Goal: Communication & Community: Answer question/provide support

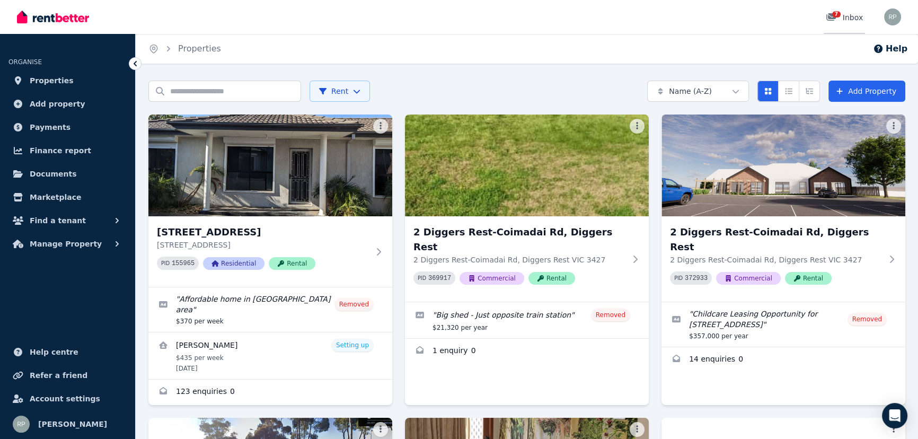
click at [838, 13] on span "7" at bounding box center [836, 14] width 8 height 6
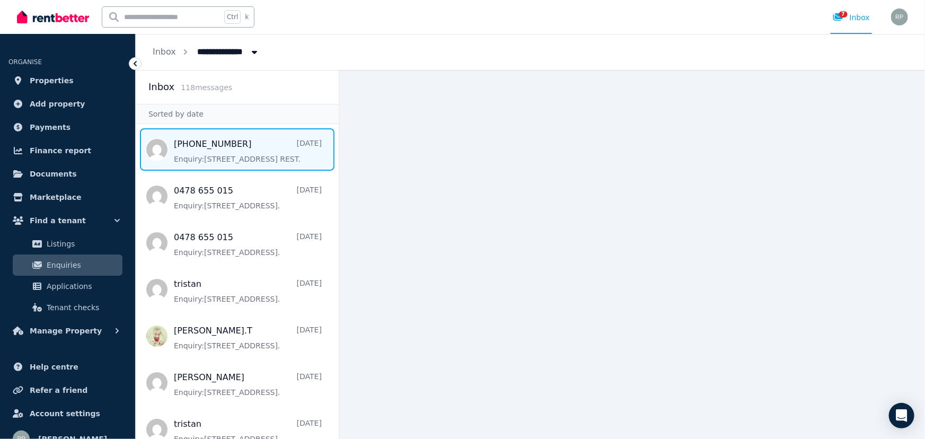
click at [233, 150] on span "Message list" at bounding box center [237, 149] width 203 height 42
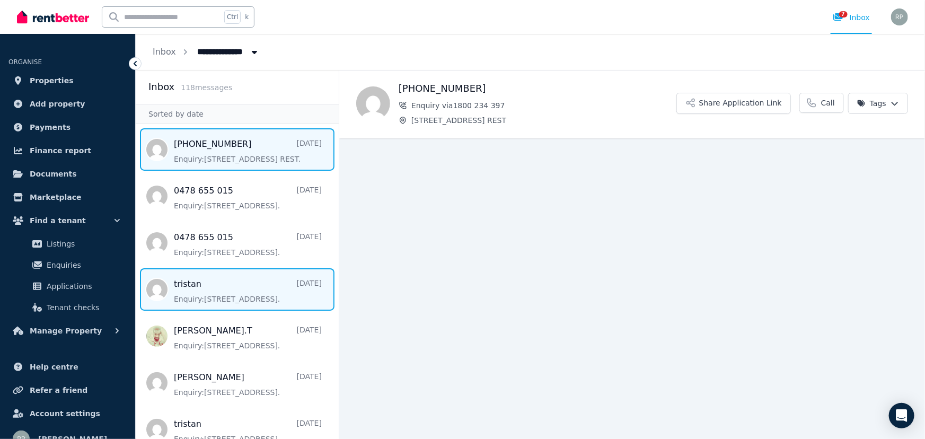
click at [240, 291] on span "Message list" at bounding box center [237, 289] width 203 height 42
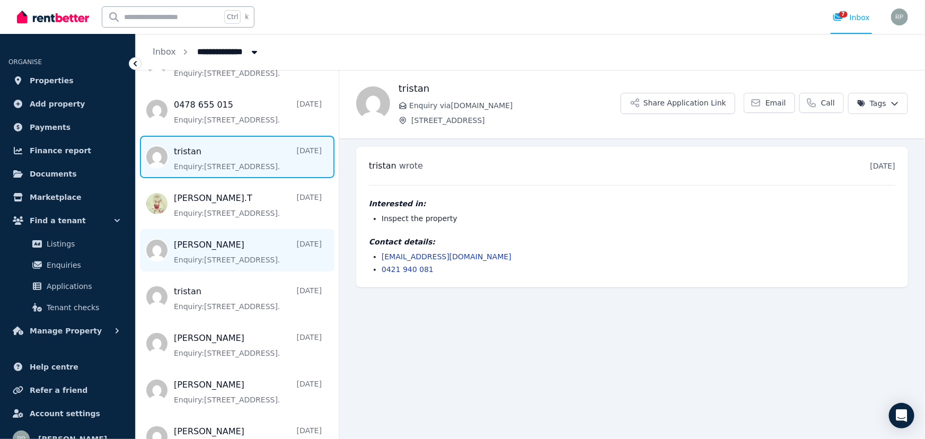
scroll to position [144, 0]
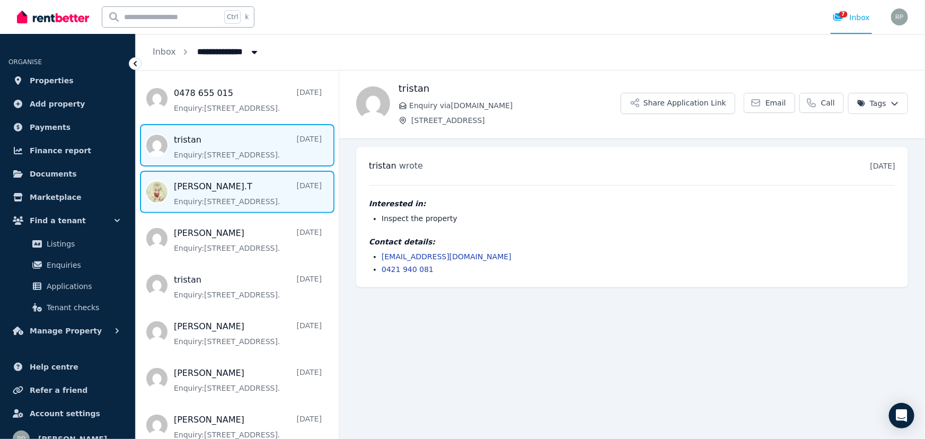
click at [249, 184] on span "Message list" at bounding box center [237, 192] width 203 height 42
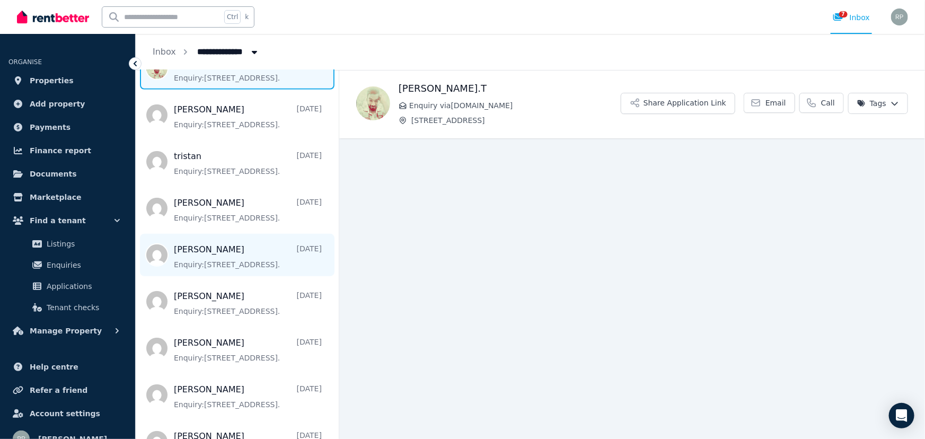
scroll to position [289, 0]
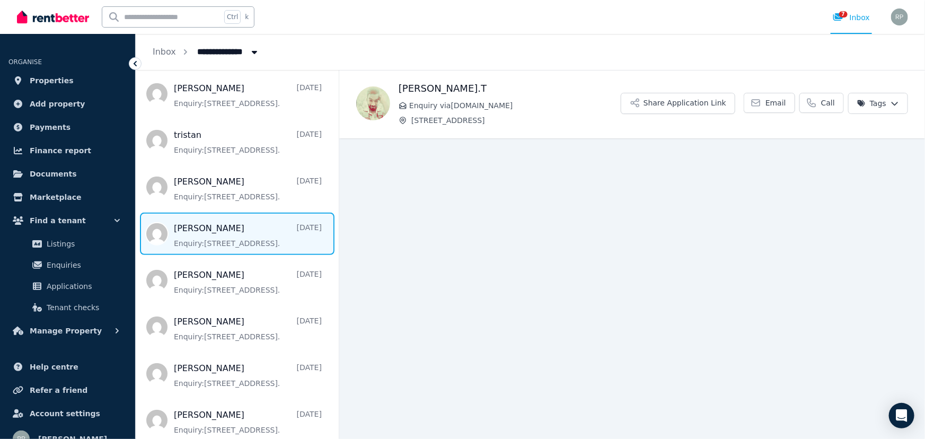
drag, startPoint x: 266, startPoint y: 226, endPoint x: 273, endPoint y: 225, distance: 7.1
click at [266, 225] on span "Message list" at bounding box center [237, 234] width 203 height 42
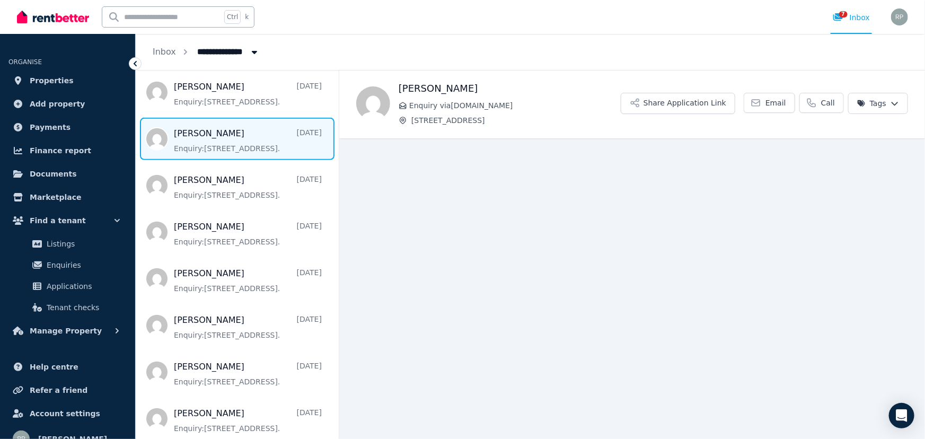
scroll to position [434, 0]
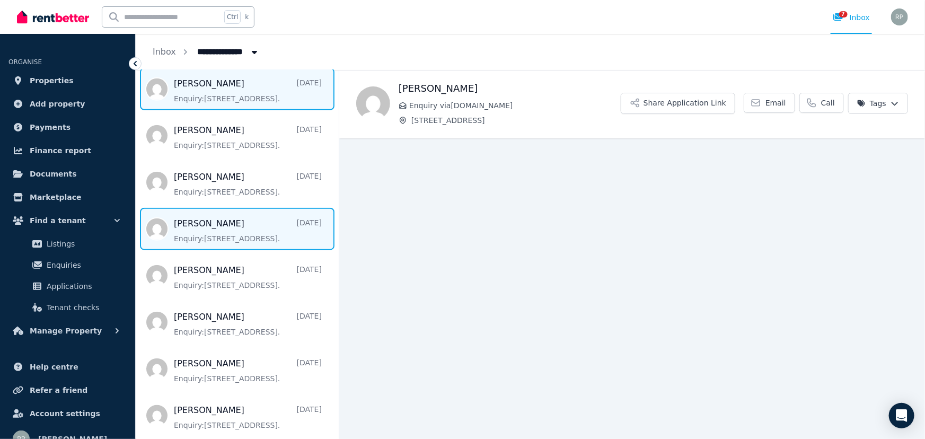
click at [221, 219] on span "Message list" at bounding box center [237, 229] width 203 height 42
